Goal: Task Accomplishment & Management: Use online tool/utility

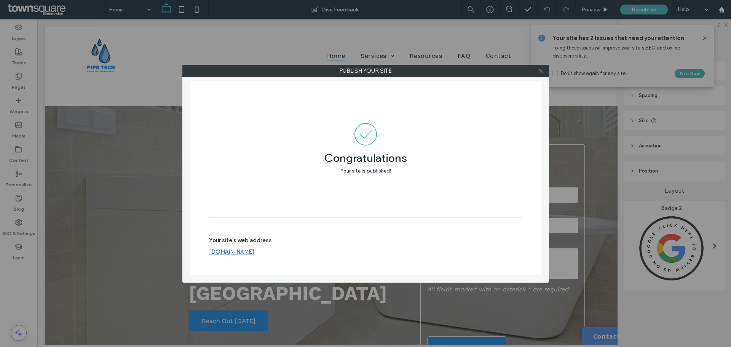
scroll to position [1104, 0]
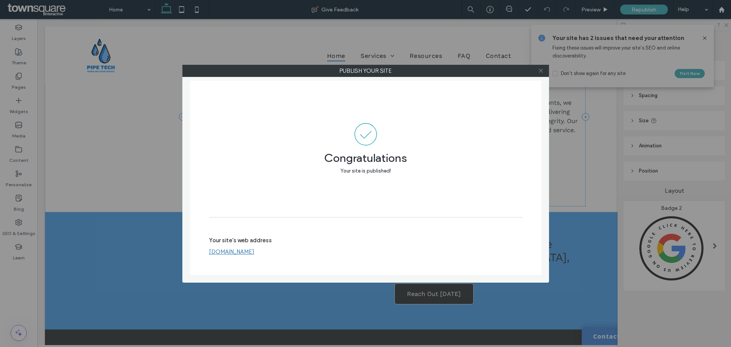
click at [541, 73] on icon at bounding box center [541, 71] width 6 height 6
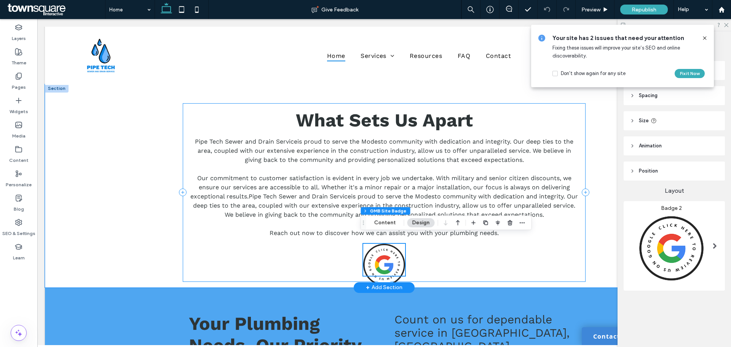
scroll to position [1028, 0]
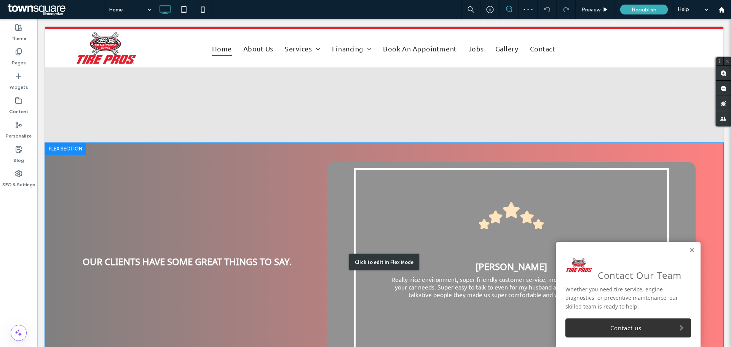
scroll to position [571, 0]
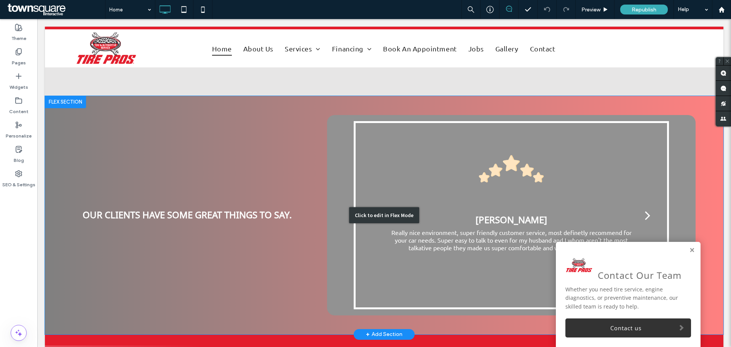
click at [534, 183] on div "Click to edit in Flex Mode" at bounding box center [384, 215] width 678 height 238
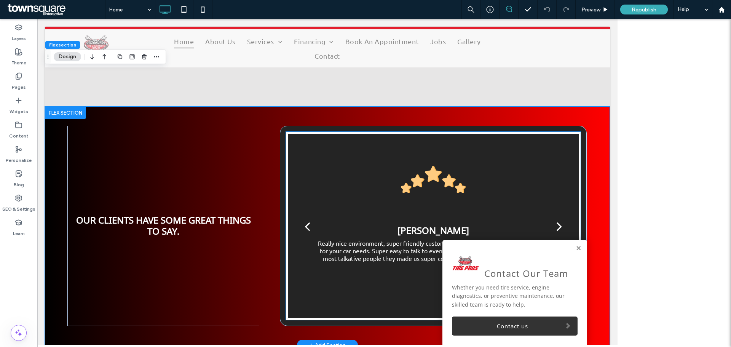
scroll to position [535, 0]
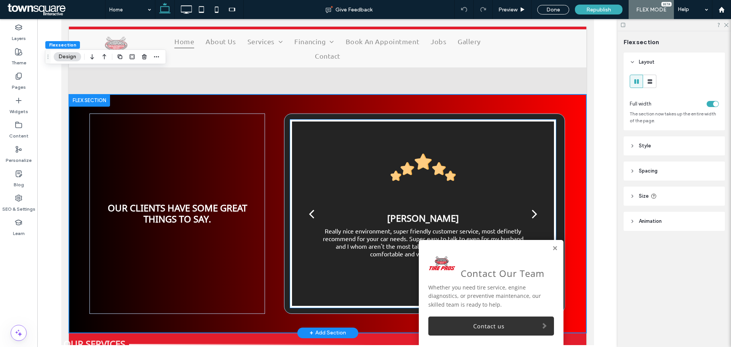
click at [399, 134] on div at bounding box center [422, 167] width 67 height 67
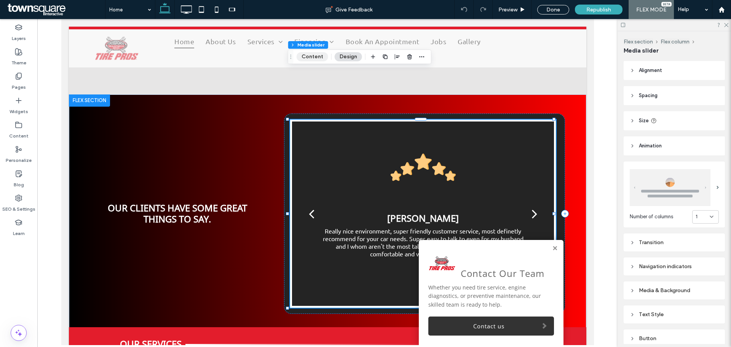
click at [319, 59] on button "Content" at bounding box center [313, 56] width 32 height 9
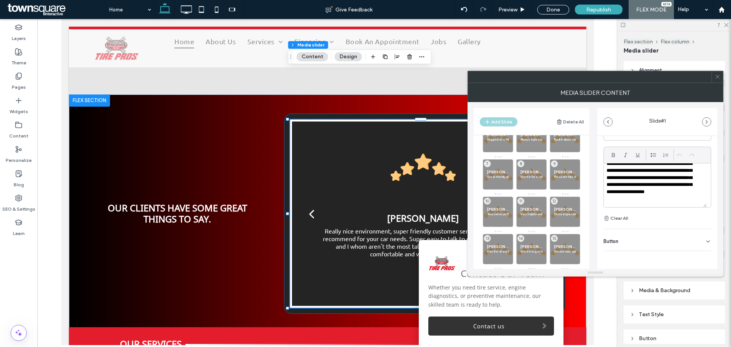
scroll to position [218, 0]
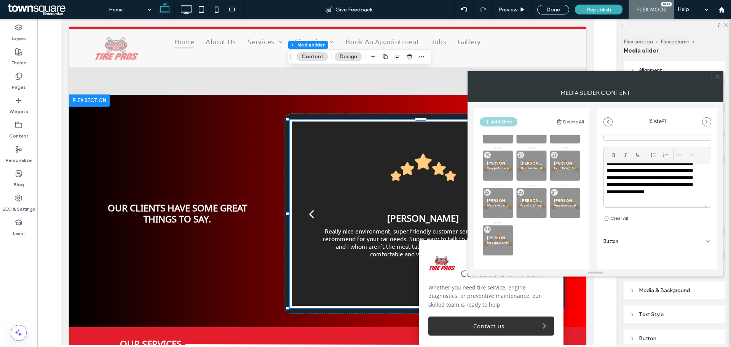
click at [714, 78] on icon at bounding box center [717, 77] width 6 height 6
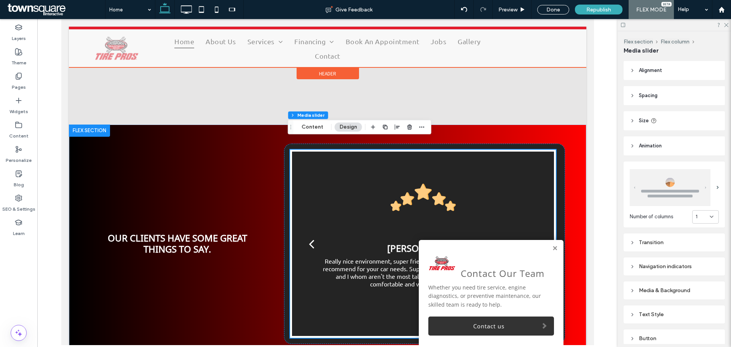
scroll to position [459, 0]
